Goal: Transaction & Acquisition: Subscribe to service/newsletter

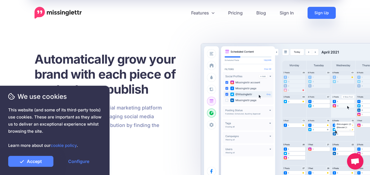
click at [319, 13] on link "Sign Up" at bounding box center [321, 13] width 28 height 12
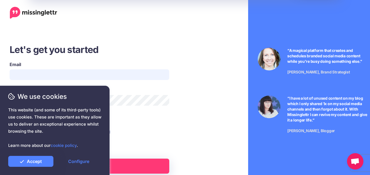
click at [137, 73] on input "Email" at bounding box center [90, 75] width 160 height 11
click at [37, 158] on link "Accept" at bounding box center [30, 161] width 45 height 11
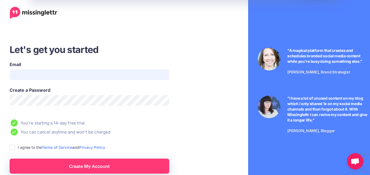
click at [40, 76] on input "Email" at bounding box center [90, 75] width 160 height 11
type input "**********"
click at [47, 98] on span "We use cookies" at bounding box center [54, 97] width 93 height 10
click at [46, 102] on div "We use cookies This website (and some of its third-party tools) use cookies. Th…" at bounding box center [54, 129] width 93 height 75
click at [44, 101] on span "We use cookies" at bounding box center [54, 97] width 93 height 10
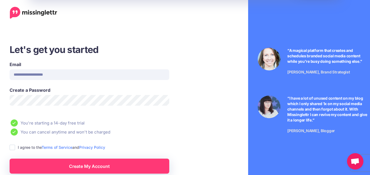
click at [34, 100] on span "We use cookies" at bounding box center [54, 97] width 93 height 10
click at [32, 100] on span "We use cookies" at bounding box center [54, 97] width 93 height 10
drag, startPoint x: 32, startPoint y: 100, endPoint x: 25, endPoint y: 100, distance: 6.8
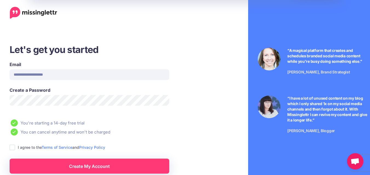
click at [25, 100] on span "We use cookies" at bounding box center [54, 97] width 93 height 10
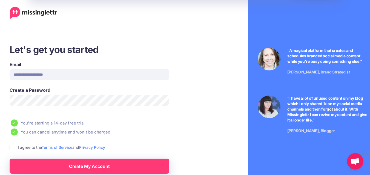
click at [25, 100] on span "We use cookies" at bounding box center [54, 97] width 93 height 10
click at [43, 100] on span "We use cookies" at bounding box center [54, 97] width 93 height 10
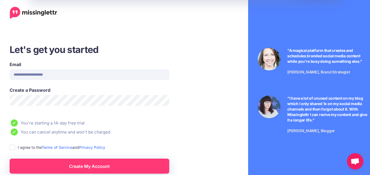
click at [43, 100] on span "We use cookies" at bounding box center [54, 97] width 93 height 10
click at [41, 102] on div "We use cookies This website (and some of its third-party tools) use cookies. Th…" at bounding box center [54, 129] width 93 height 75
click at [12, 147] on ins at bounding box center [12, 147] width 5 height 5
click at [25, 165] on link "Create My Account" at bounding box center [90, 166] width 160 height 15
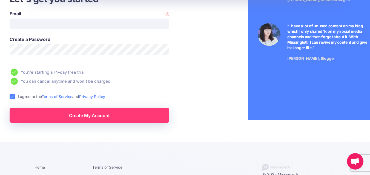
scroll to position [72, 0]
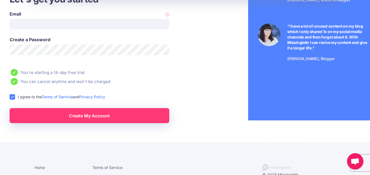
click at [151, 112] on link "Create My Account" at bounding box center [90, 115] width 160 height 15
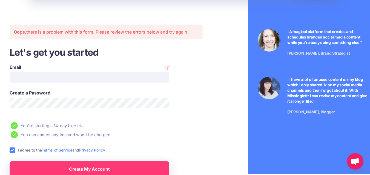
scroll to position [23, 0]
